Goal: Transaction & Acquisition: Purchase product/service

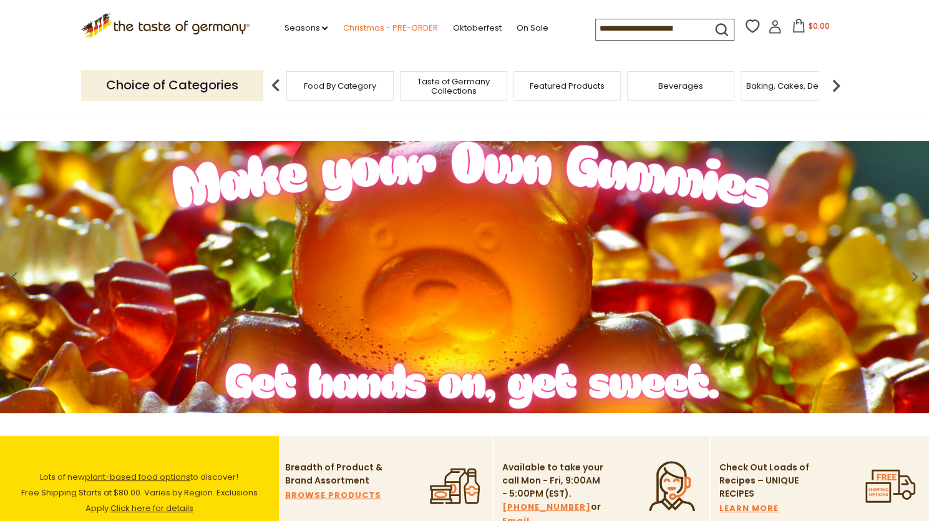
click at [395, 26] on link "Christmas - PRE-ORDER" at bounding box center [390, 28] width 95 height 14
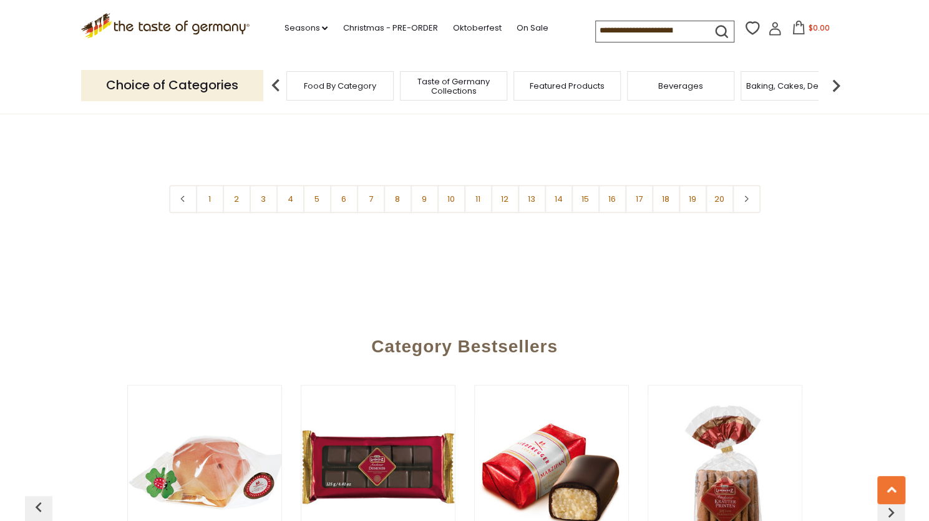
scroll to position [3069, 0]
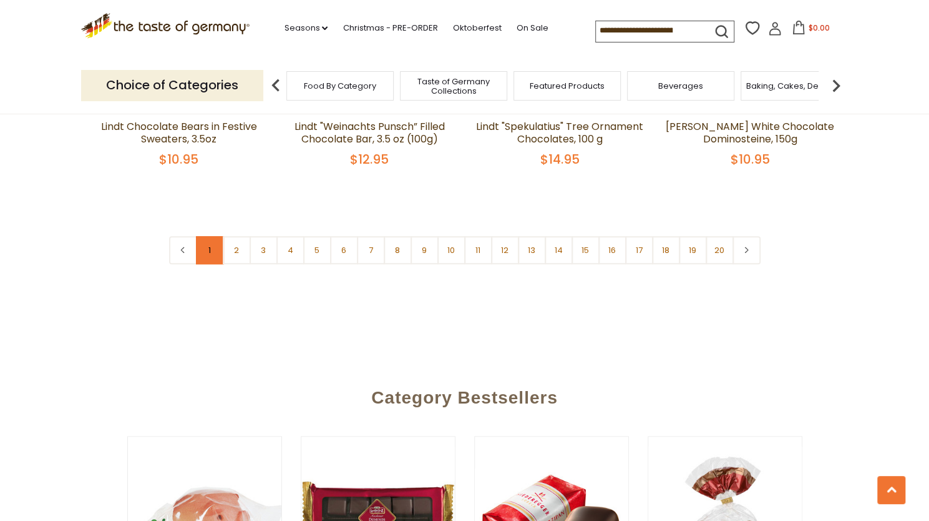
click at [210, 236] on link "1" at bounding box center [210, 250] width 28 height 28
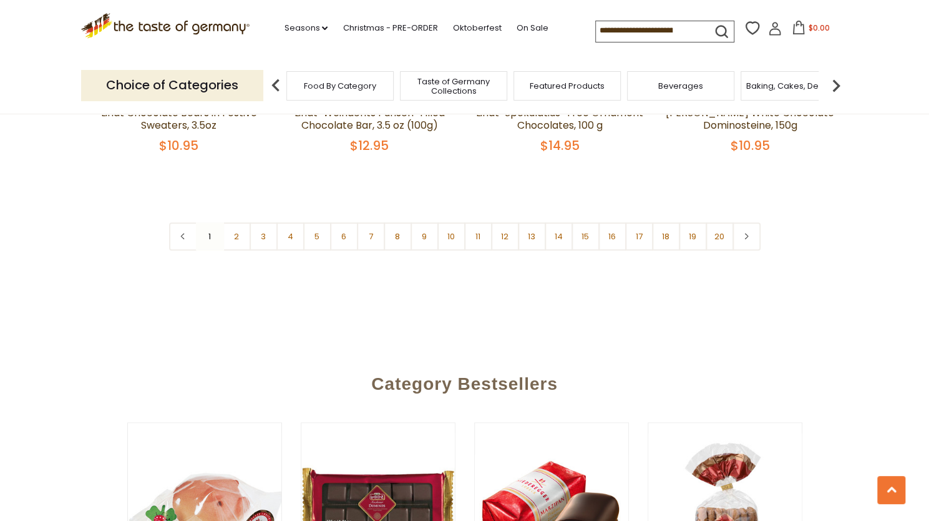
scroll to position [3099, 0]
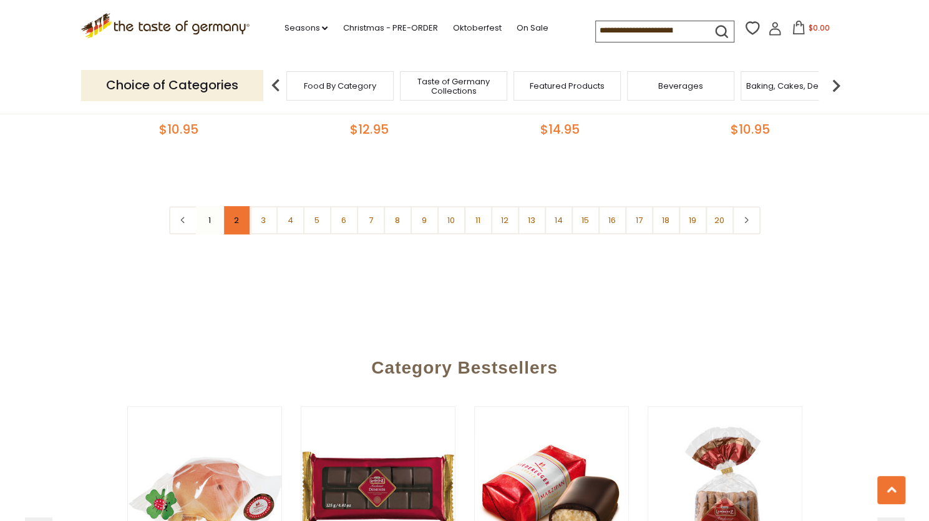
click at [235, 206] on link "2" at bounding box center [237, 220] width 28 height 28
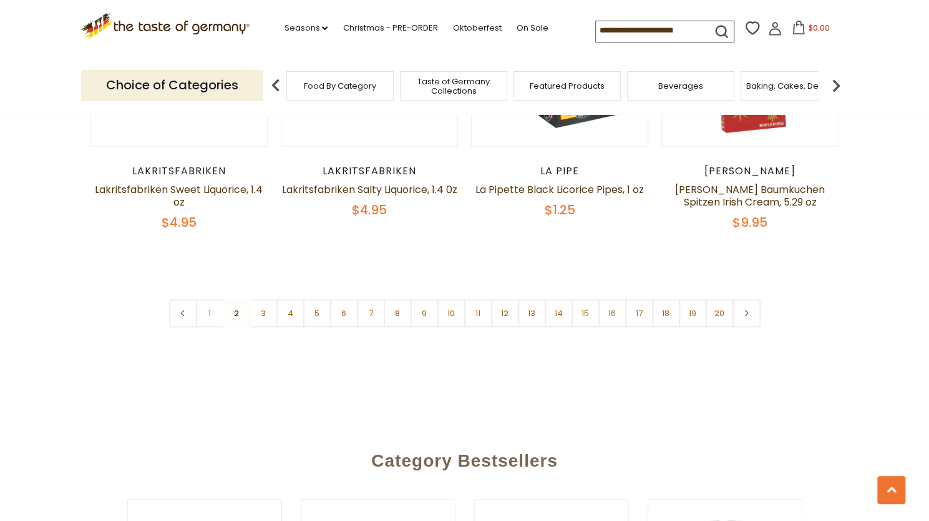
scroll to position [3041, 0]
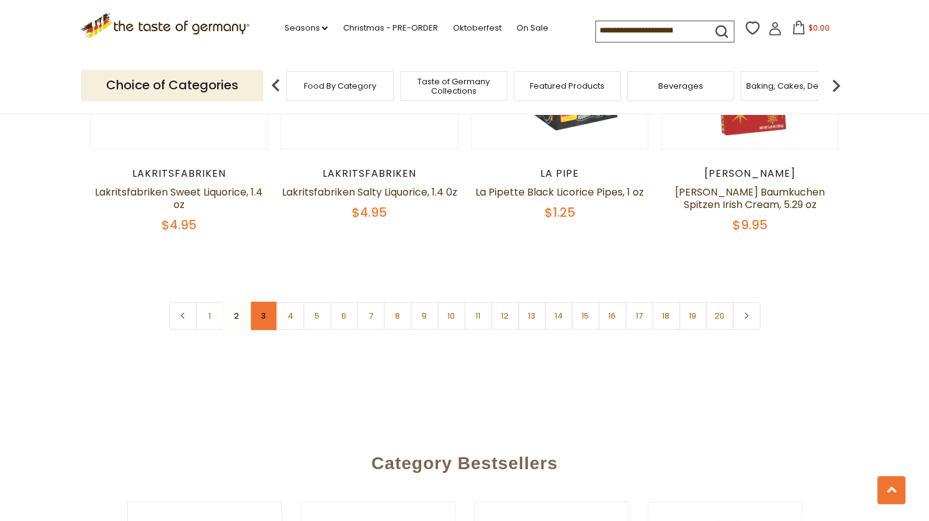
click at [258, 302] on link "3" at bounding box center [264, 316] width 28 height 28
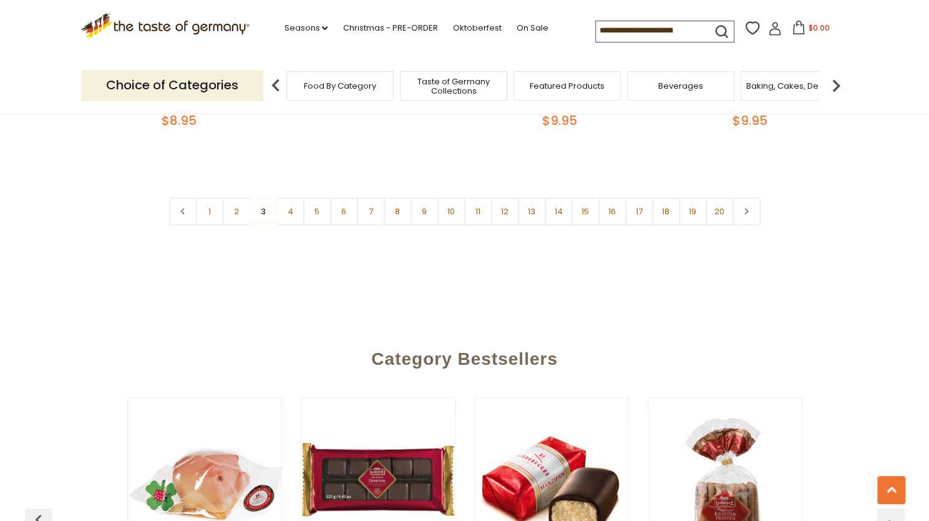
scroll to position [3094, 0]
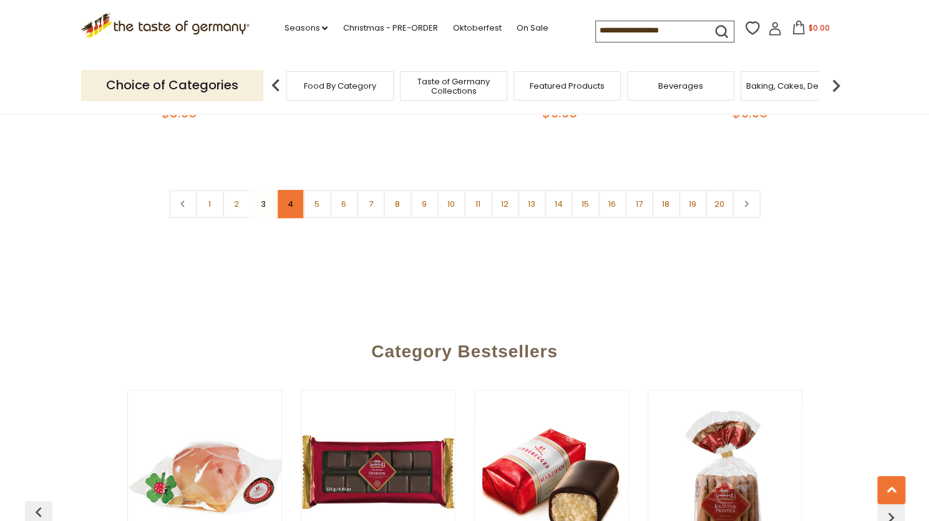
click at [285, 193] on link "4" at bounding box center [291, 204] width 28 height 28
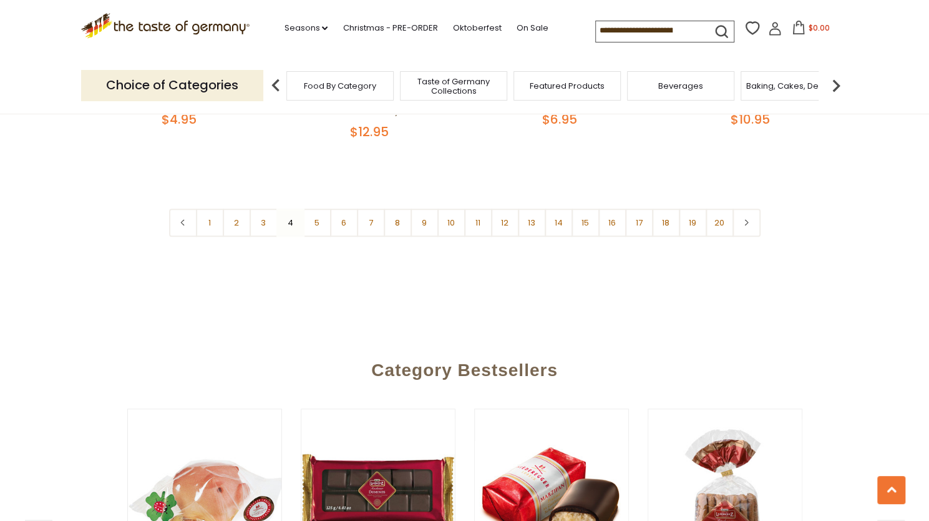
scroll to position [3116, 0]
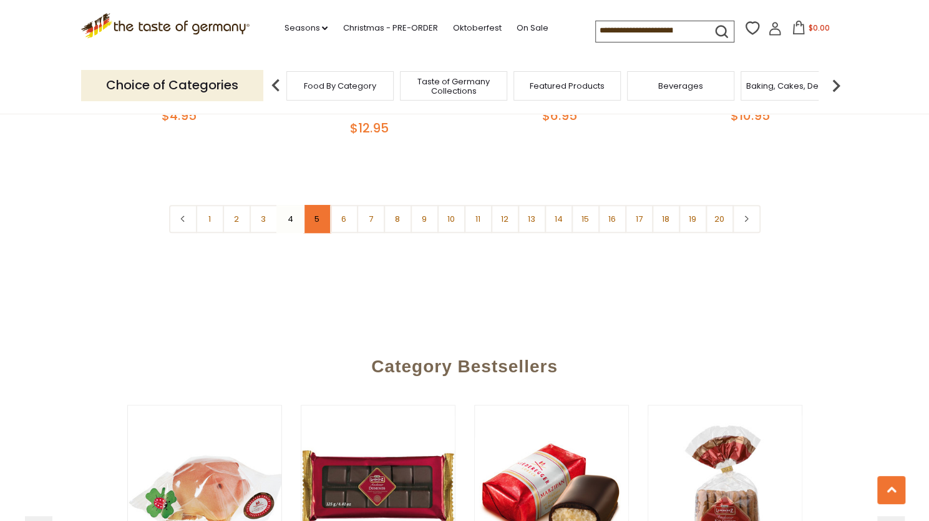
click at [321, 205] on link "5" at bounding box center [317, 219] width 28 height 28
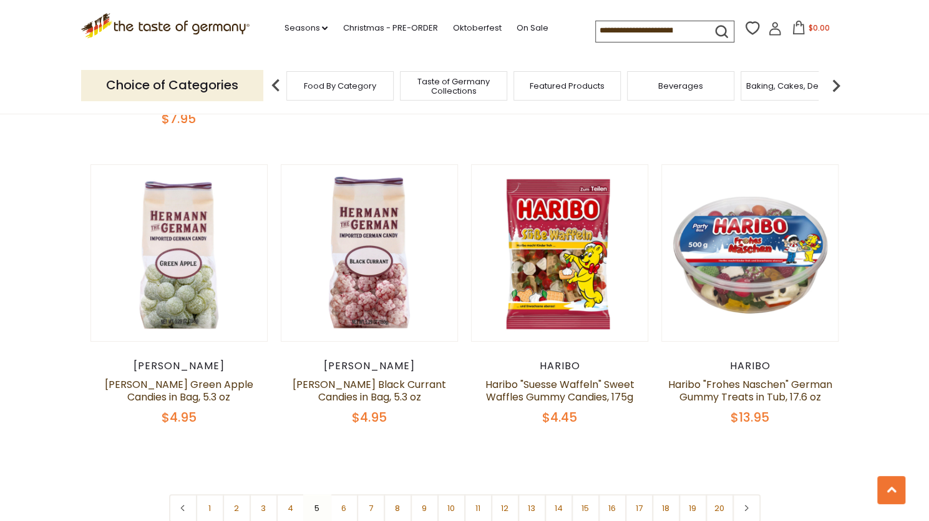
scroll to position [2873, 0]
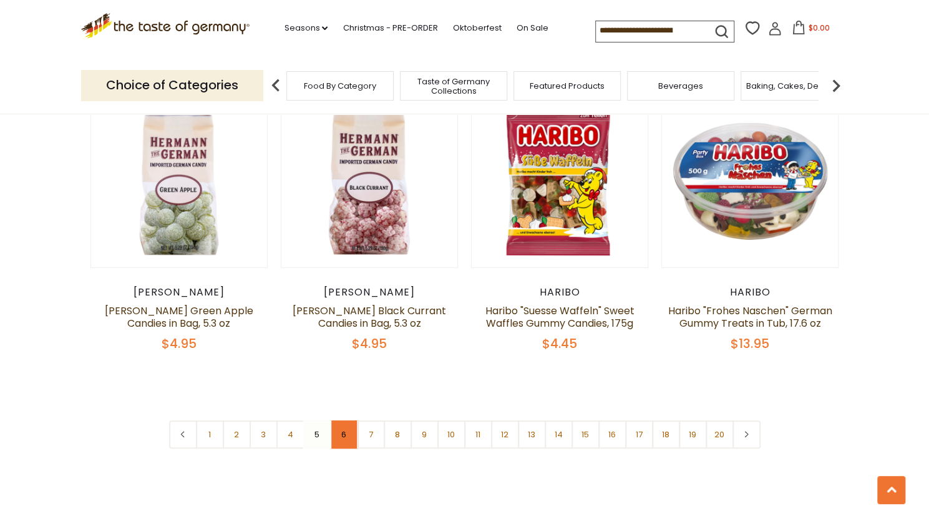
click at [346, 420] on link "6" at bounding box center [344, 434] width 28 height 28
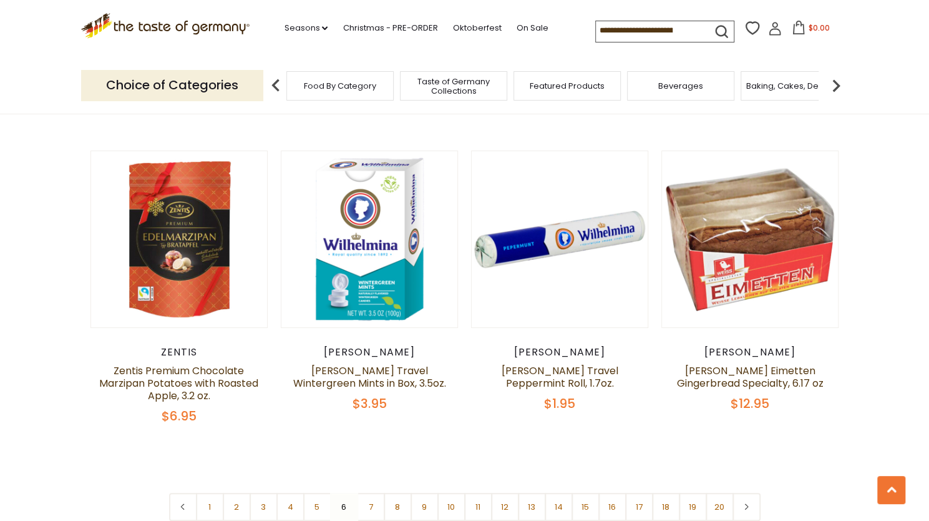
scroll to position [2833, 0]
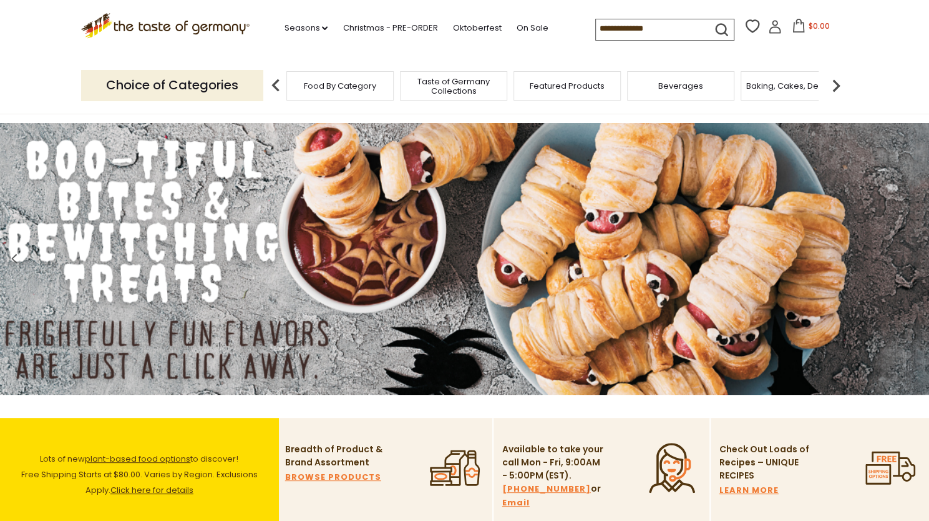
scroll to position [72, 0]
